Goal: Transaction & Acquisition: Book appointment/travel/reservation

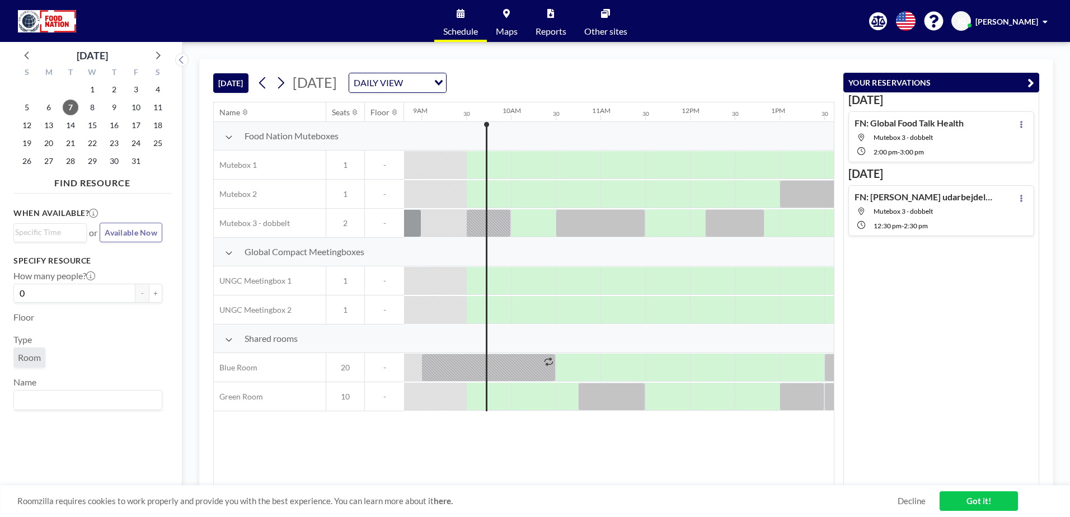
scroll to position [0, 806]
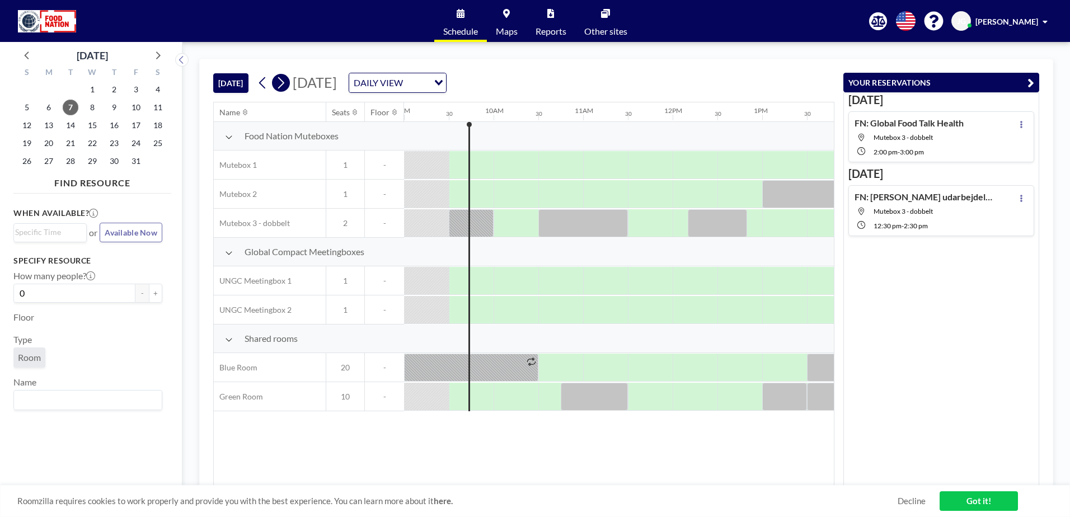
click at [285, 87] on icon at bounding box center [280, 82] width 11 height 17
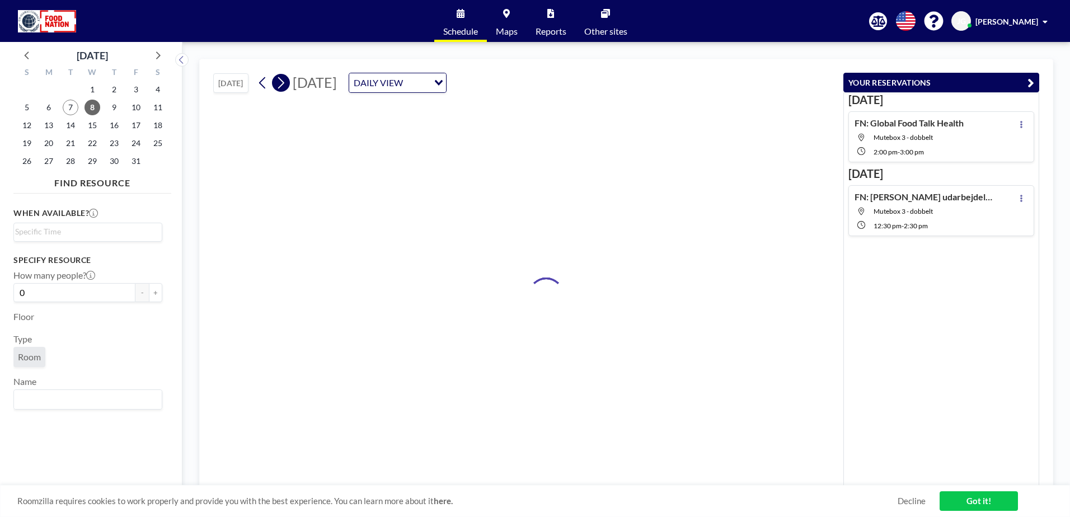
click at [285, 87] on icon at bounding box center [280, 82] width 11 height 17
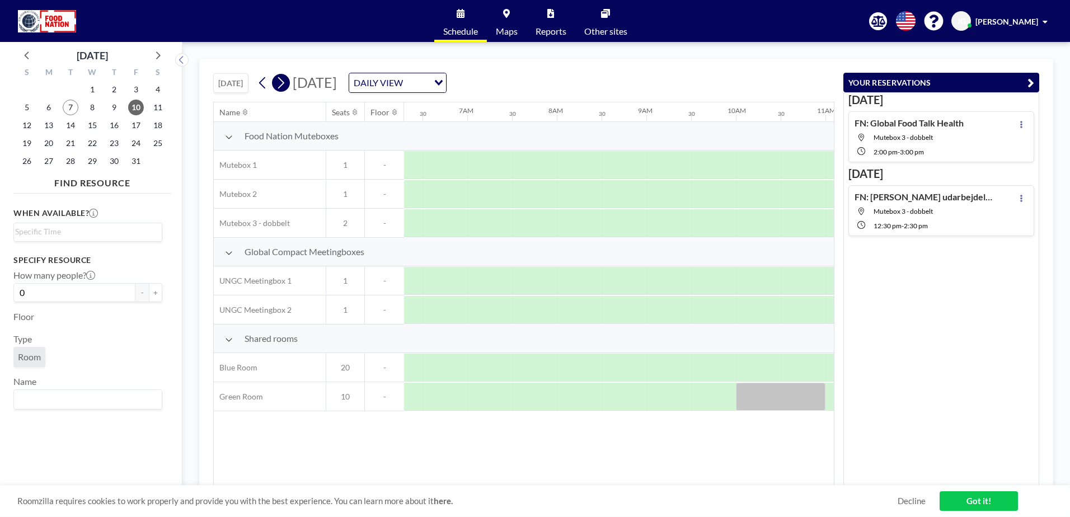
scroll to position [0, 672]
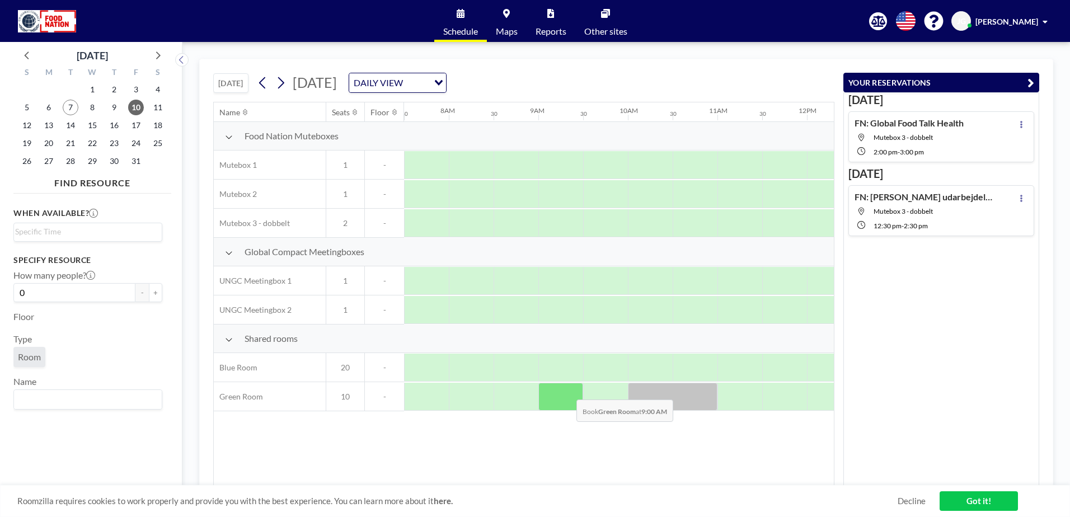
click at [567, 391] on div at bounding box center [560, 397] width 45 height 28
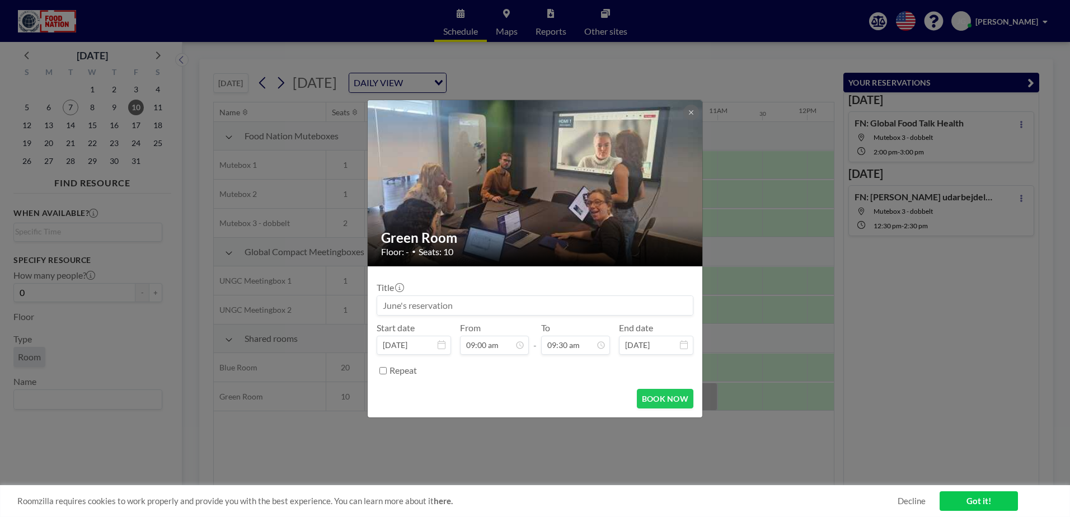
scroll to position [378, 0]
click at [495, 304] on input at bounding box center [535, 305] width 316 height 19
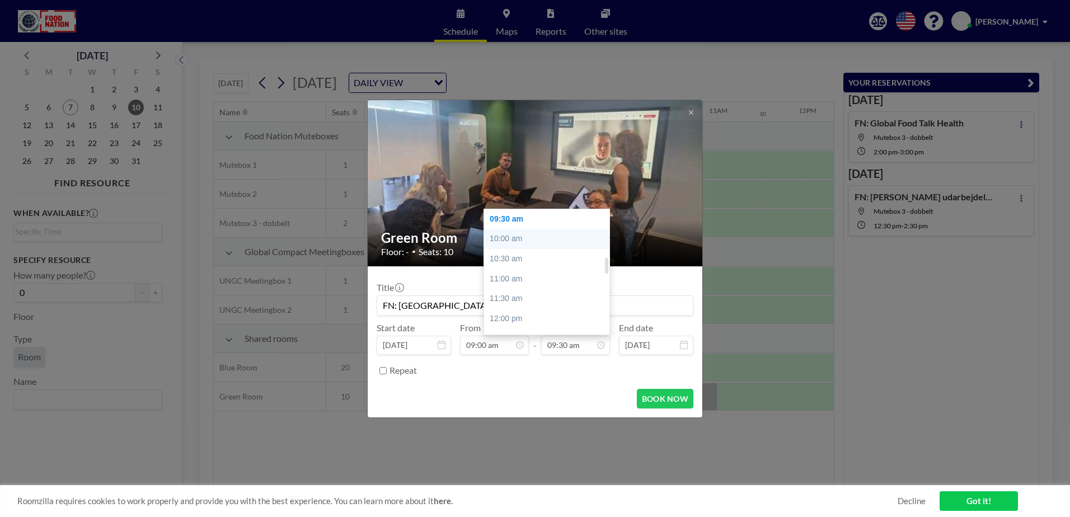
type input "FN: [GEOGRAPHIC_DATA] Check In"
click at [519, 240] on div "10:00 am" at bounding box center [549, 239] width 131 height 20
type input "10:00 am"
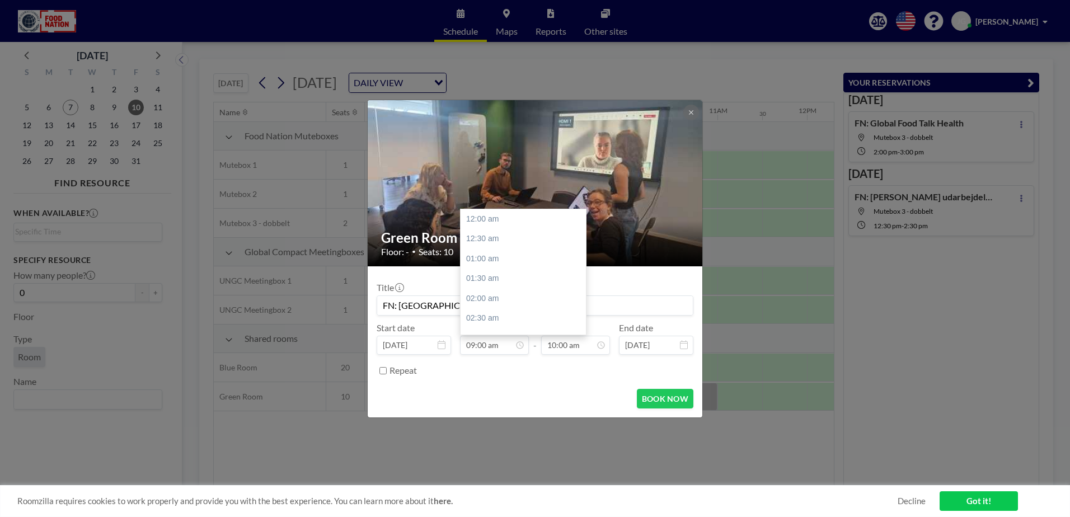
scroll to position [398, 0]
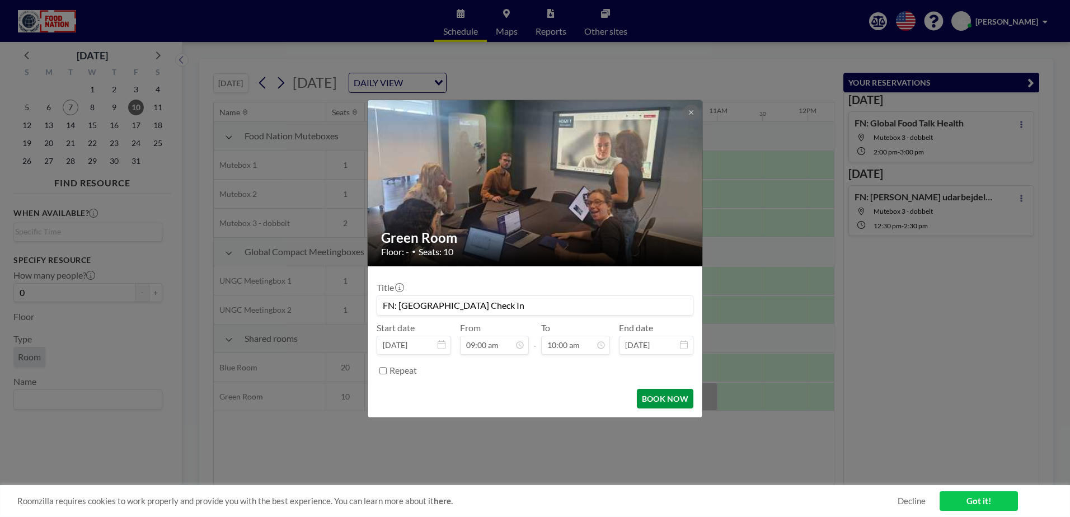
click at [671, 401] on button "BOOK NOW" at bounding box center [665, 399] width 57 height 20
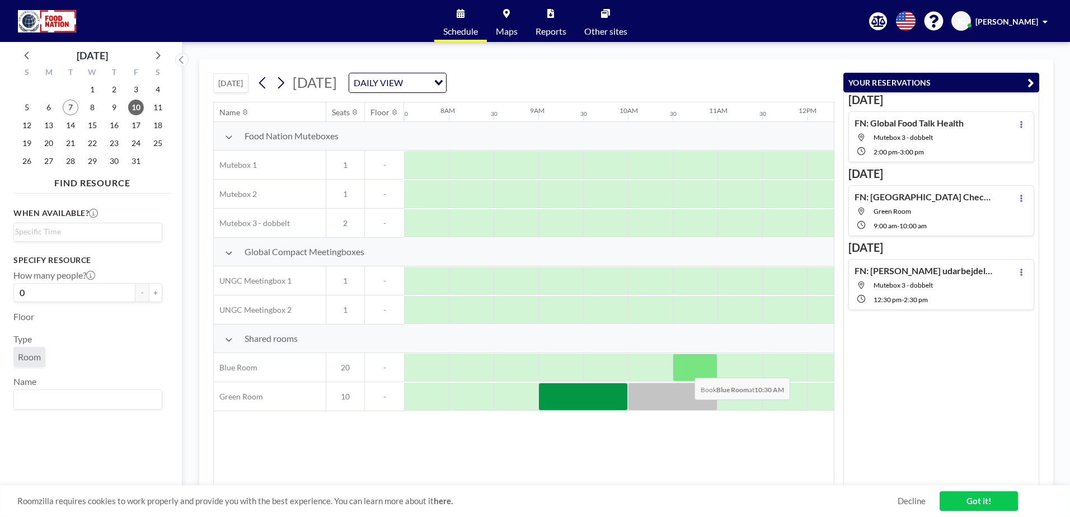
click at [686, 369] on div at bounding box center [695, 368] width 45 height 28
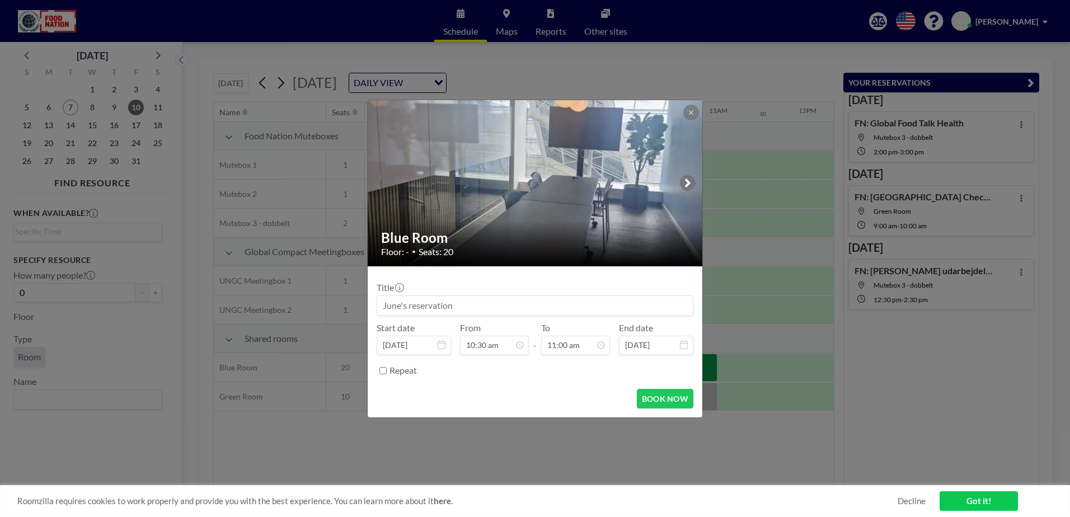
click at [478, 303] on input at bounding box center [535, 305] width 316 height 19
type input "FN: Operate overdragelse"
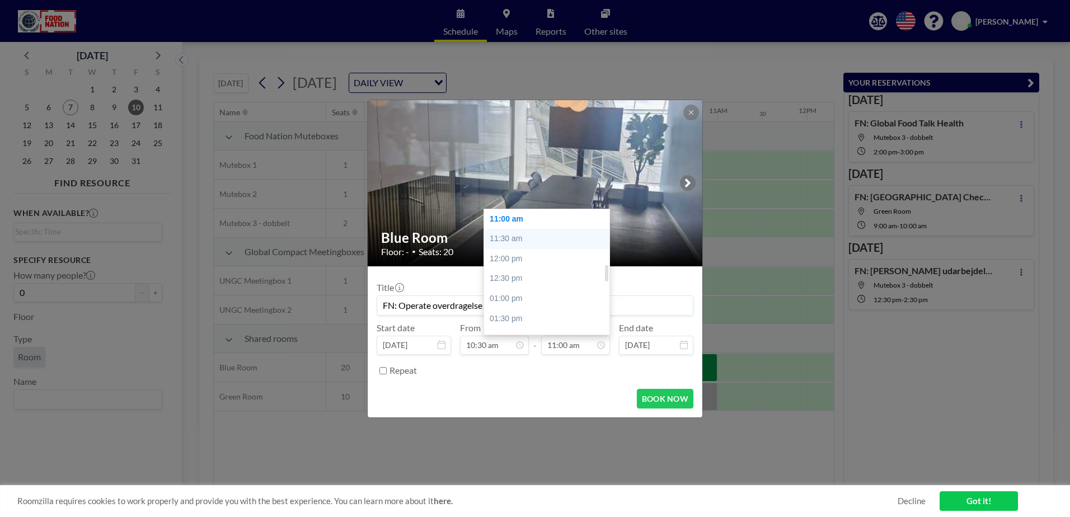
click at [499, 232] on div "11:30 am" at bounding box center [549, 239] width 131 height 20
type input "11:30 am"
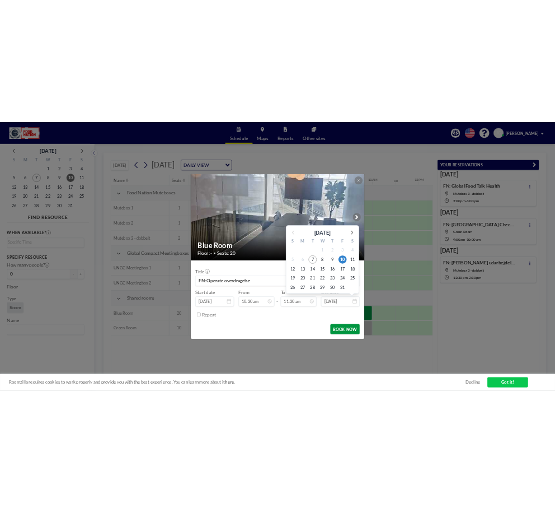
scroll to position [458, 0]
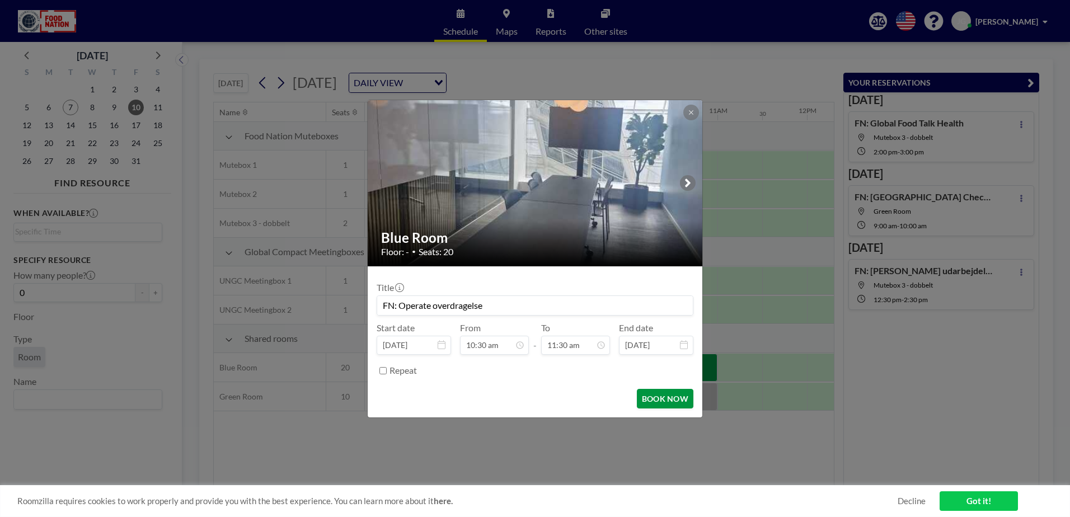
click at [658, 402] on button "BOOK NOW" at bounding box center [665, 399] width 57 height 20
